Goal: Check status: Check status

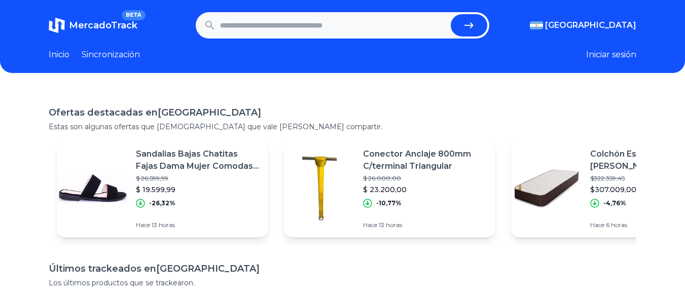
click at [105, 22] on font "MercadoTrack" at bounding box center [103, 25] width 68 height 11
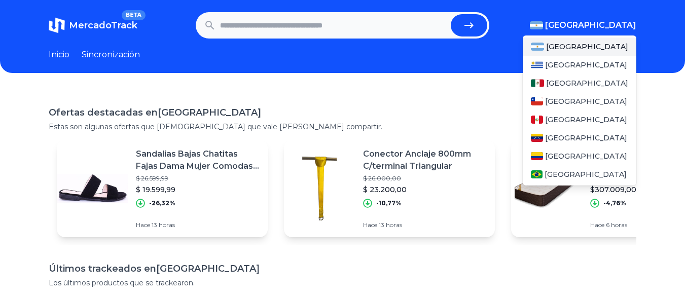
click at [607, 21] on font "[GEOGRAPHIC_DATA]" at bounding box center [590, 25] width 91 height 10
click at [580, 81] on font "México" at bounding box center [587, 83] width 82 height 9
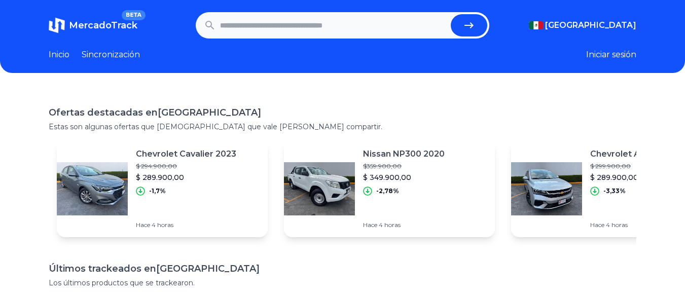
click at [293, 21] on input "text" at bounding box center [333, 25] width 227 height 22
paste input "**********"
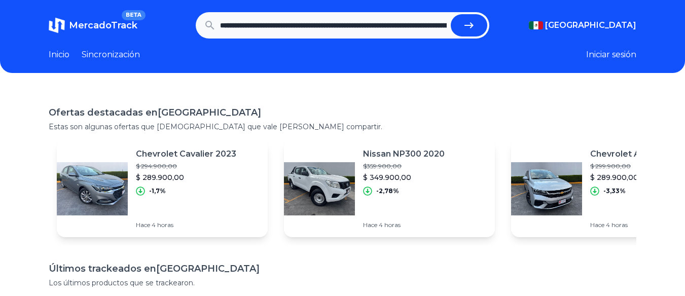
scroll to position [0, 456]
click at [455, 14] on button "submit" at bounding box center [473, 25] width 37 height 22
type input "**********"
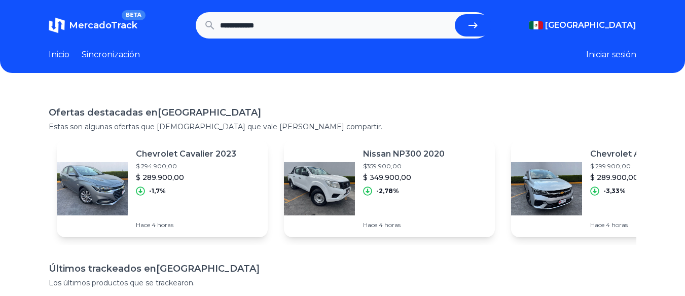
scroll to position [0, 0]
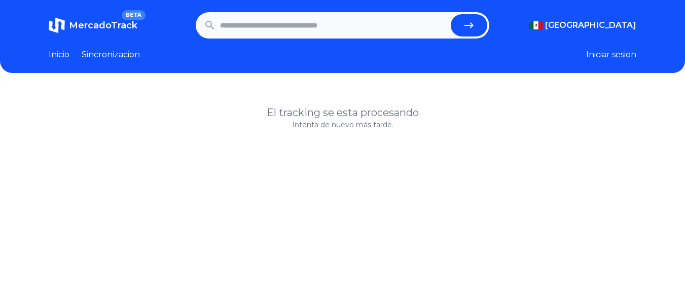
click at [608, 51] on button "Iniciar sesion" at bounding box center [611, 55] width 50 height 12
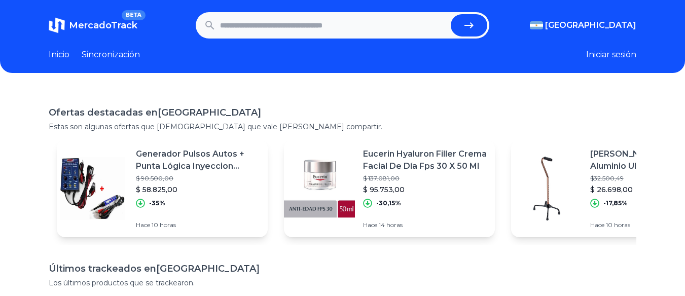
click at [625, 17] on section "MercadoTrack BETA Argentina Argentina Uruguay México Chile Perú Venezuela Colom…" at bounding box center [343, 25] width 588 height 26
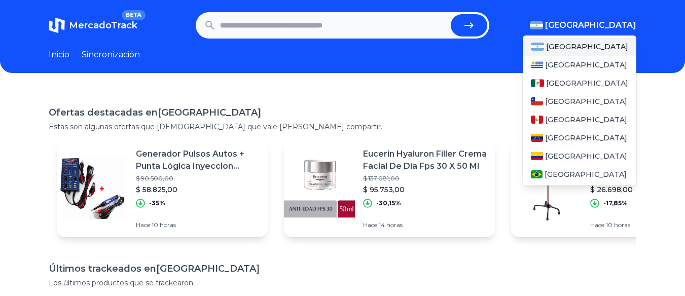
click at [619, 22] on font "[GEOGRAPHIC_DATA]" at bounding box center [590, 25] width 91 height 10
click at [565, 79] on font "México" at bounding box center [587, 83] width 82 height 9
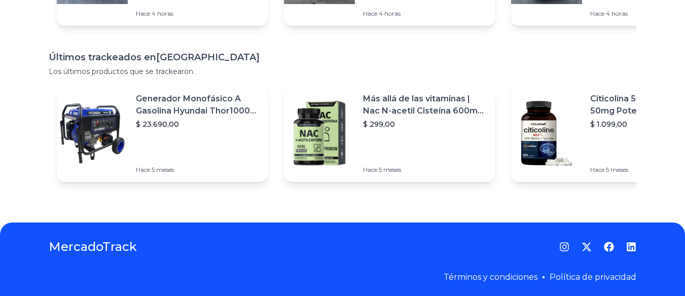
scroll to position [215, 0]
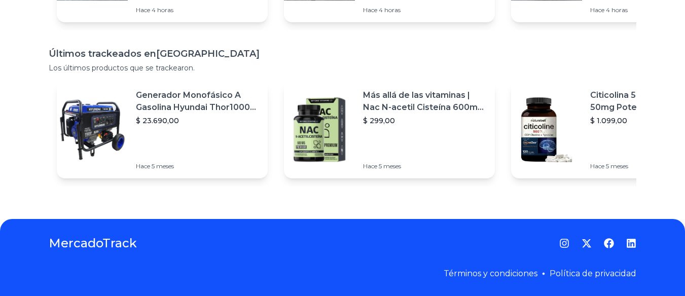
click at [367, 111] on font "Más allá de las vitaminas | Nac N-acetil Cisteína 600mg Ultra-premium Con Inuli…" at bounding box center [424, 125] width 123 height 71
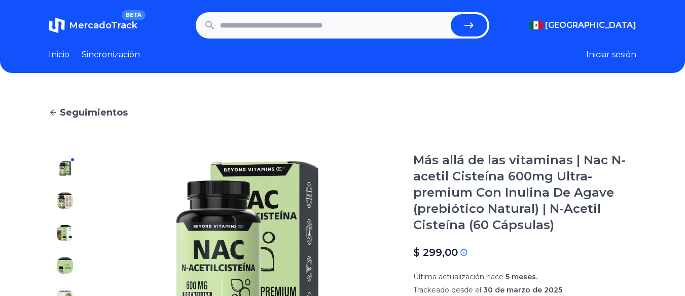
click at [101, 54] on font "Sincronización" at bounding box center [111, 55] width 58 height 10
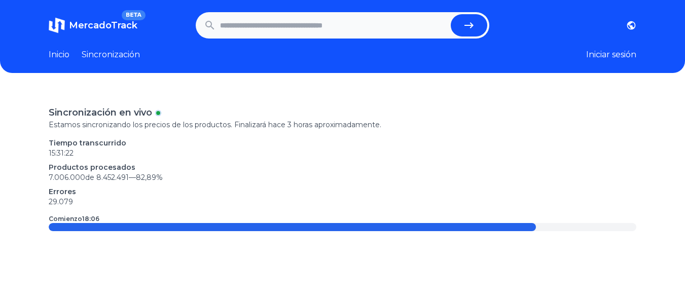
click at [59, 54] on font "Inicio" at bounding box center [59, 55] width 21 height 10
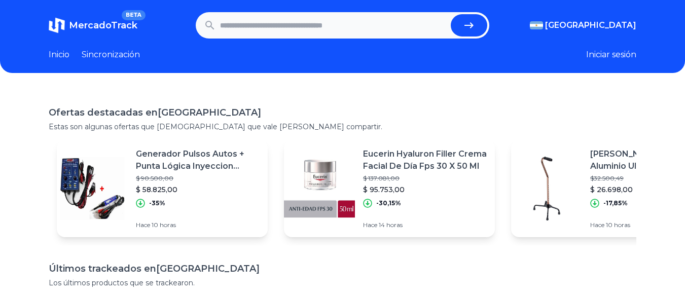
click at [349, 23] on input "text" at bounding box center [333, 25] width 227 height 22
click at [267, 24] on input "text" at bounding box center [333, 25] width 227 height 22
type input "**********"
click at [451, 14] on button "submit" at bounding box center [469, 25] width 37 height 22
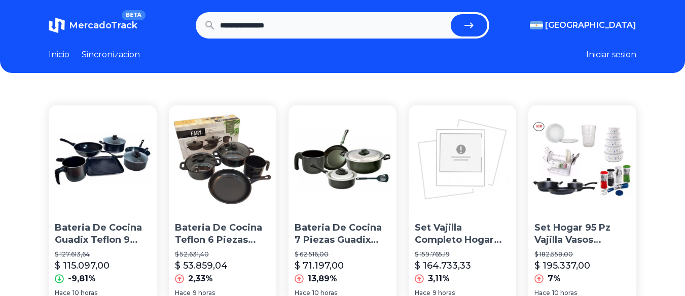
click at [383, 26] on input "**********" at bounding box center [333, 25] width 227 height 22
type input "**********"
click at [451, 14] on button "submit" at bounding box center [469, 25] width 37 height 22
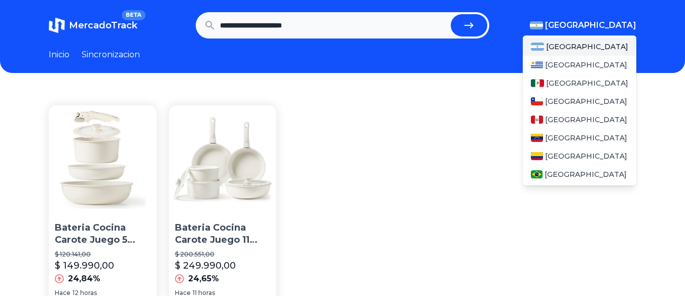
click at [615, 31] on span "[GEOGRAPHIC_DATA]" at bounding box center [590, 25] width 91 height 12
click at [565, 80] on span "[GEOGRAPHIC_DATA]" at bounding box center [587, 83] width 82 height 10
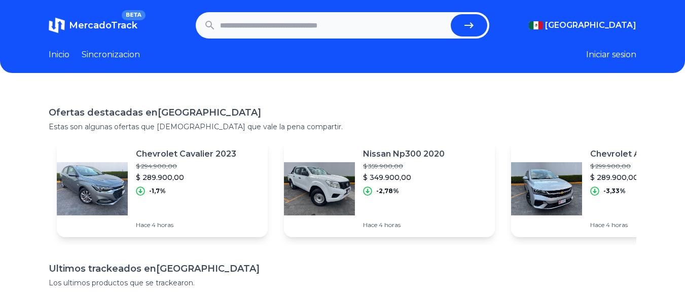
click at [76, 21] on span "MercadoTrack" at bounding box center [103, 25] width 68 height 11
click at [340, 29] on input "text" at bounding box center [333, 25] width 227 height 22
paste input "**********"
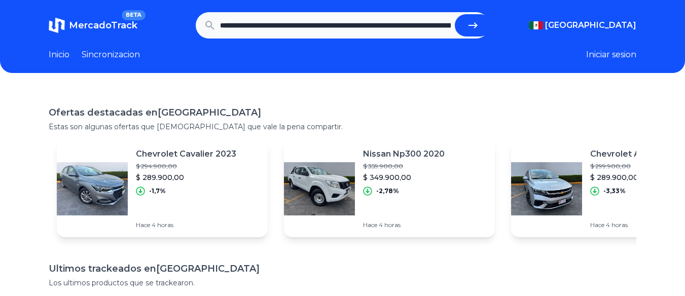
click at [469, 18] on button "submit" at bounding box center [473, 25] width 37 height 22
type input "**********"
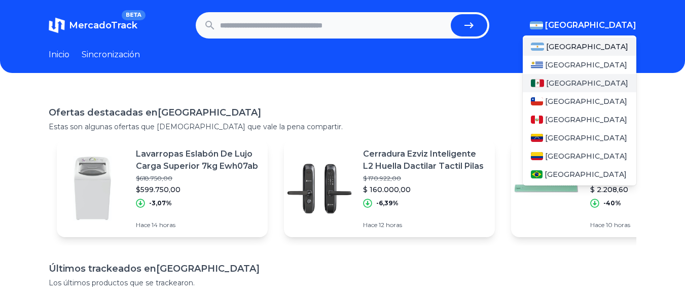
click at [566, 84] on font "[GEOGRAPHIC_DATA]" at bounding box center [587, 83] width 82 height 9
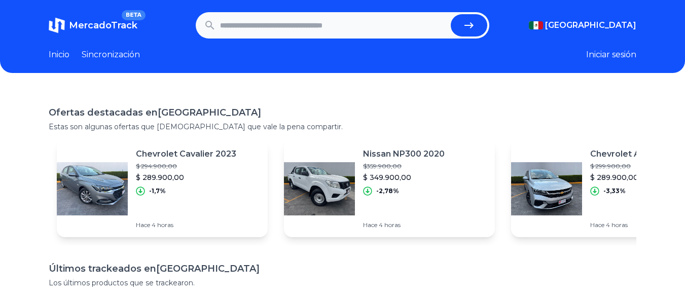
click at [662, 75] on div "MercadoTrack BETA México Argentina Uruguay México Chile Perú Venezuela Colombia…" at bounding box center [342, 255] width 685 height 511
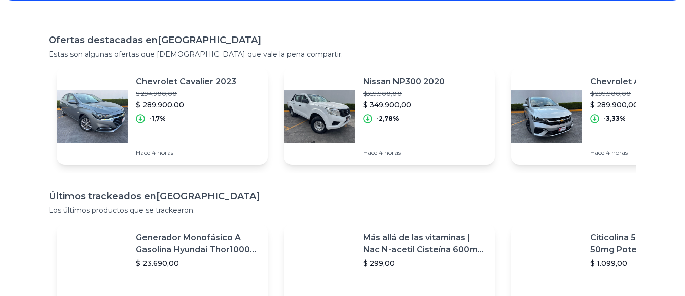
scroll to position [4, 0]
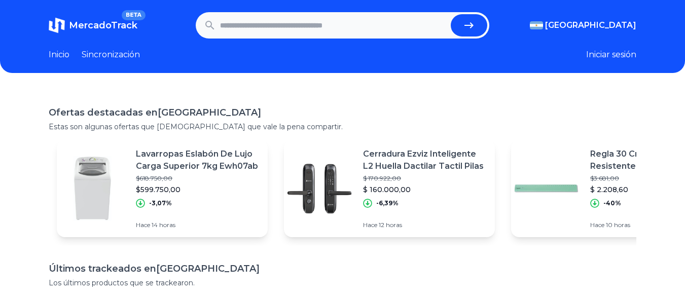
click at [110, 179] on img at bounding box center [92, 188] width 71 height 71
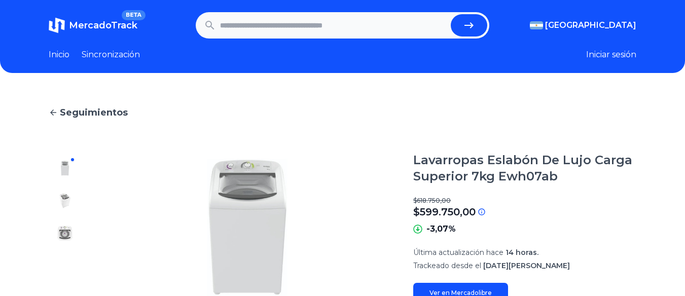
click at [100, 23] on font "MercadoTrack" at bounding box center [103, 25] width 68 height 11
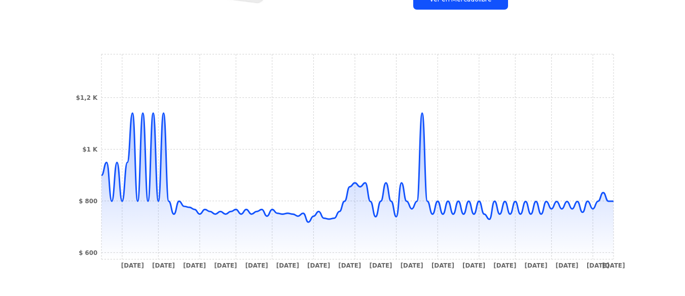
scroll to position [290, 0]
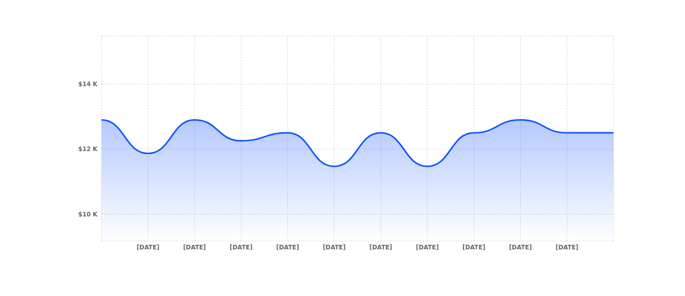
scroll to position [360, 0]
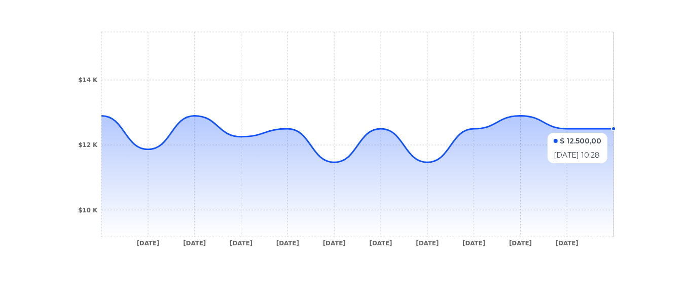
click at [616, 128] on icon "[DATE] [DATE] [DATE] [DATE] [DATE] [DATE] [DATE] [DATE] [DATE] [DATE] $10 K $12…" at bounding box center [342, 142] width 547 height 228
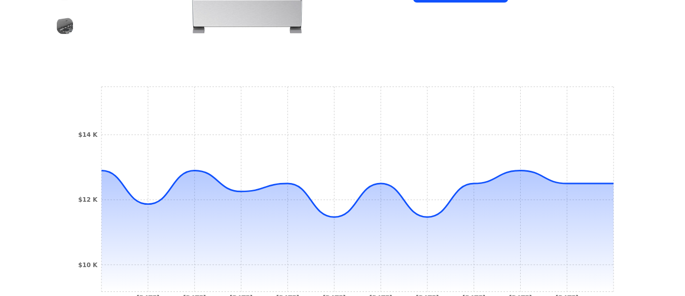
scroll to position [304, 0]
